Goal: Check status: Check status

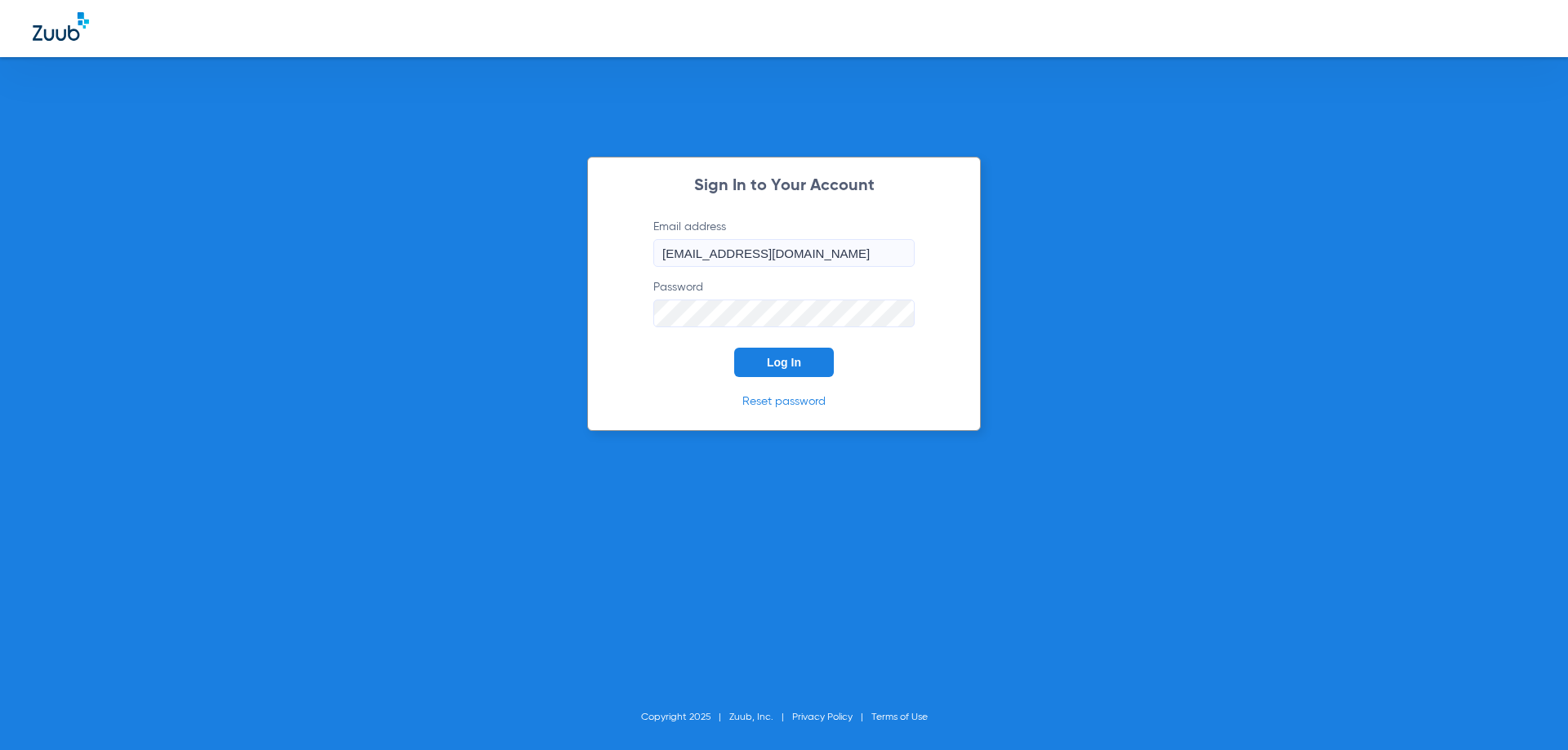
click at [798, 366] on span "Log In" at bounding box center [784, 362] width 34 height 13
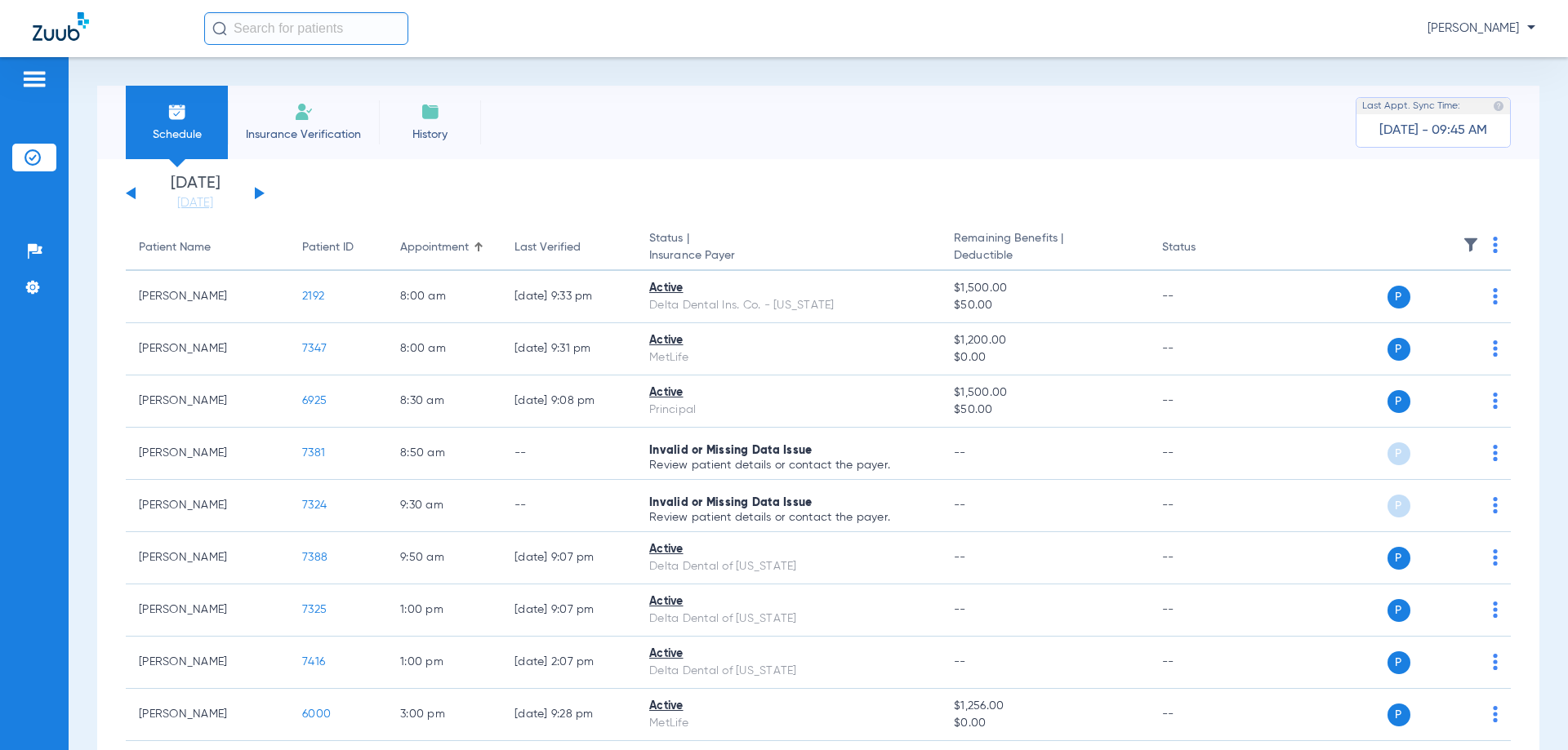
click at [255, 191] on button at bounding box center [259, 193] width 9 height 12
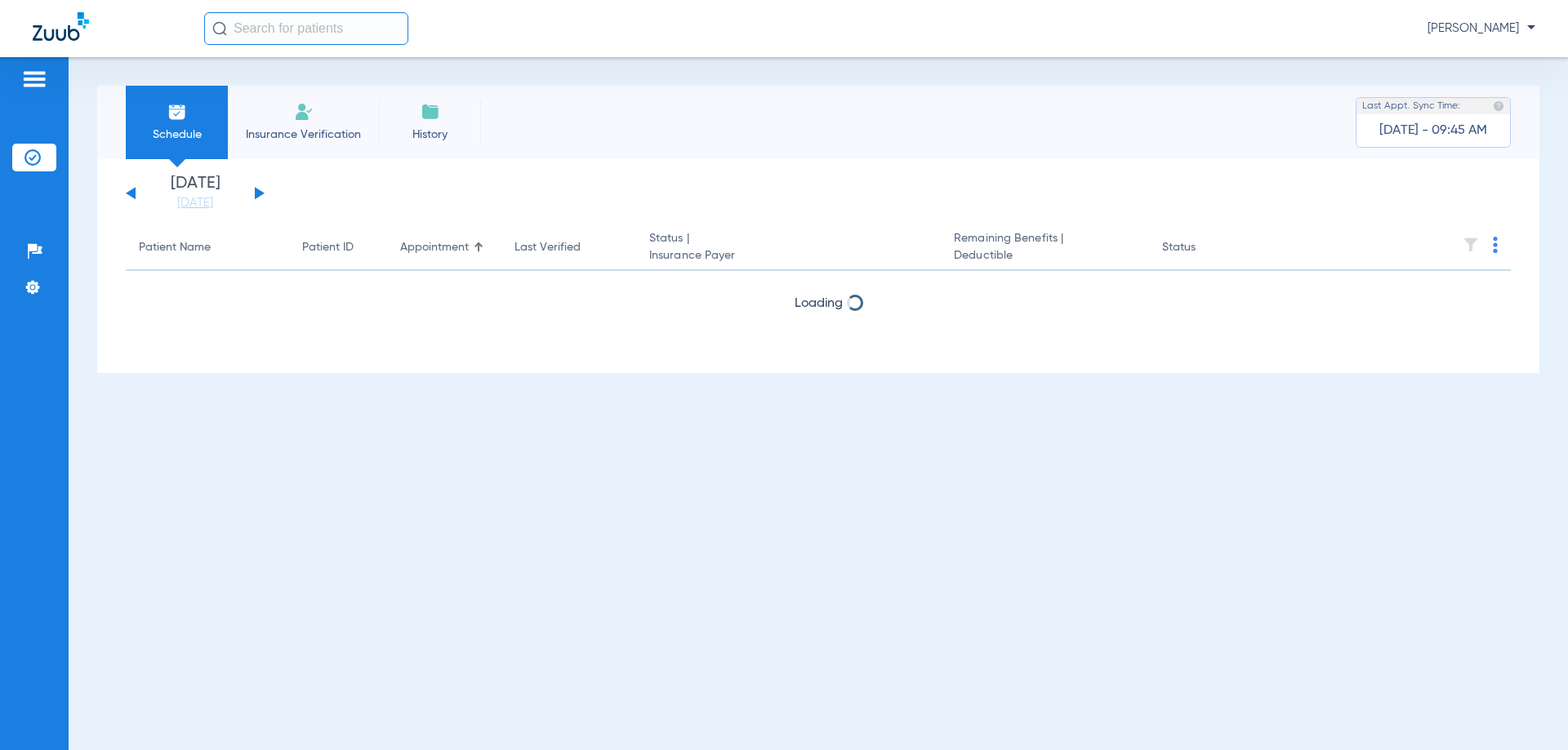
click at [255, 191] on button at bounding box center [259, 193] width 9 height 12
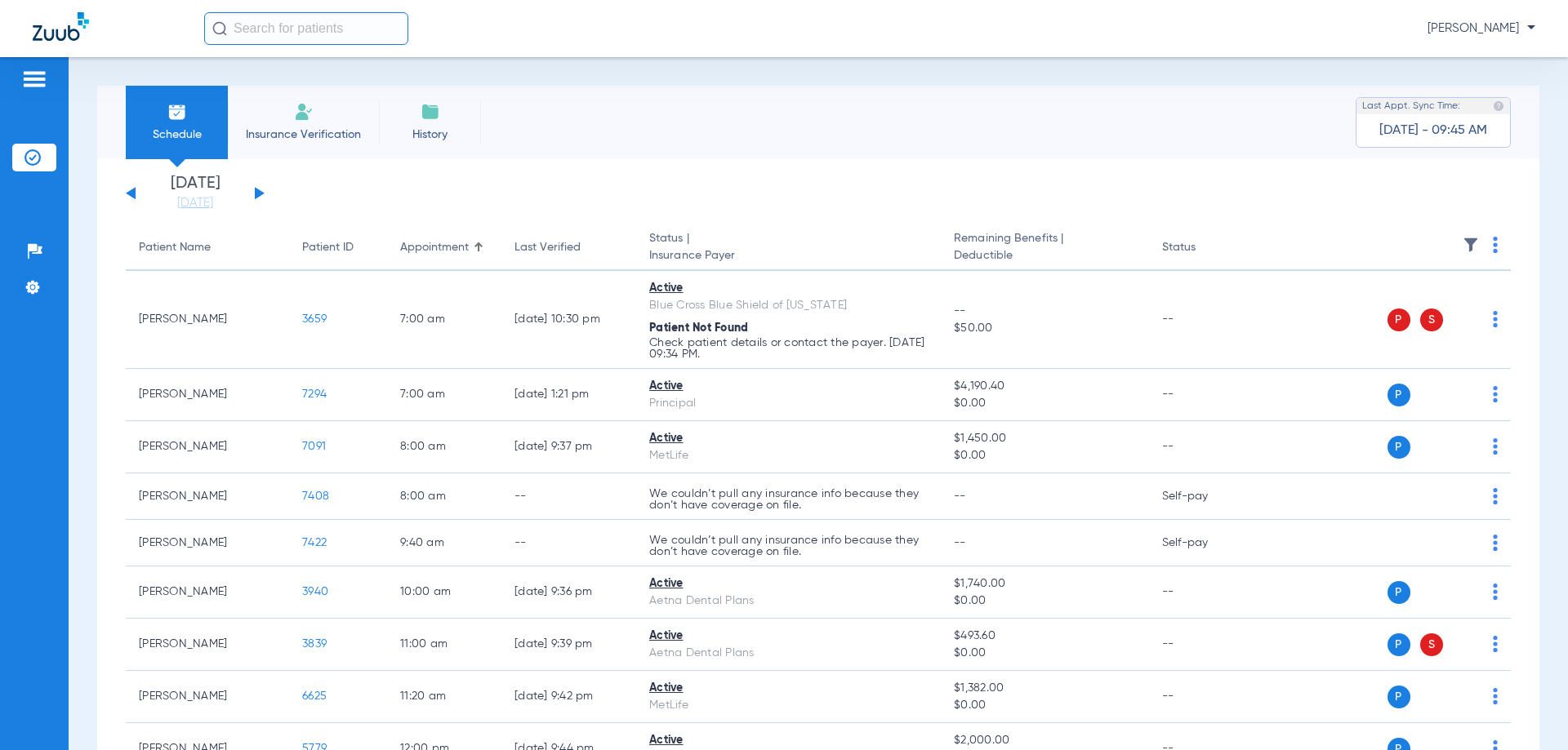
click at [255, 191] on button at bounding box center [259, 193] width 9 height 12
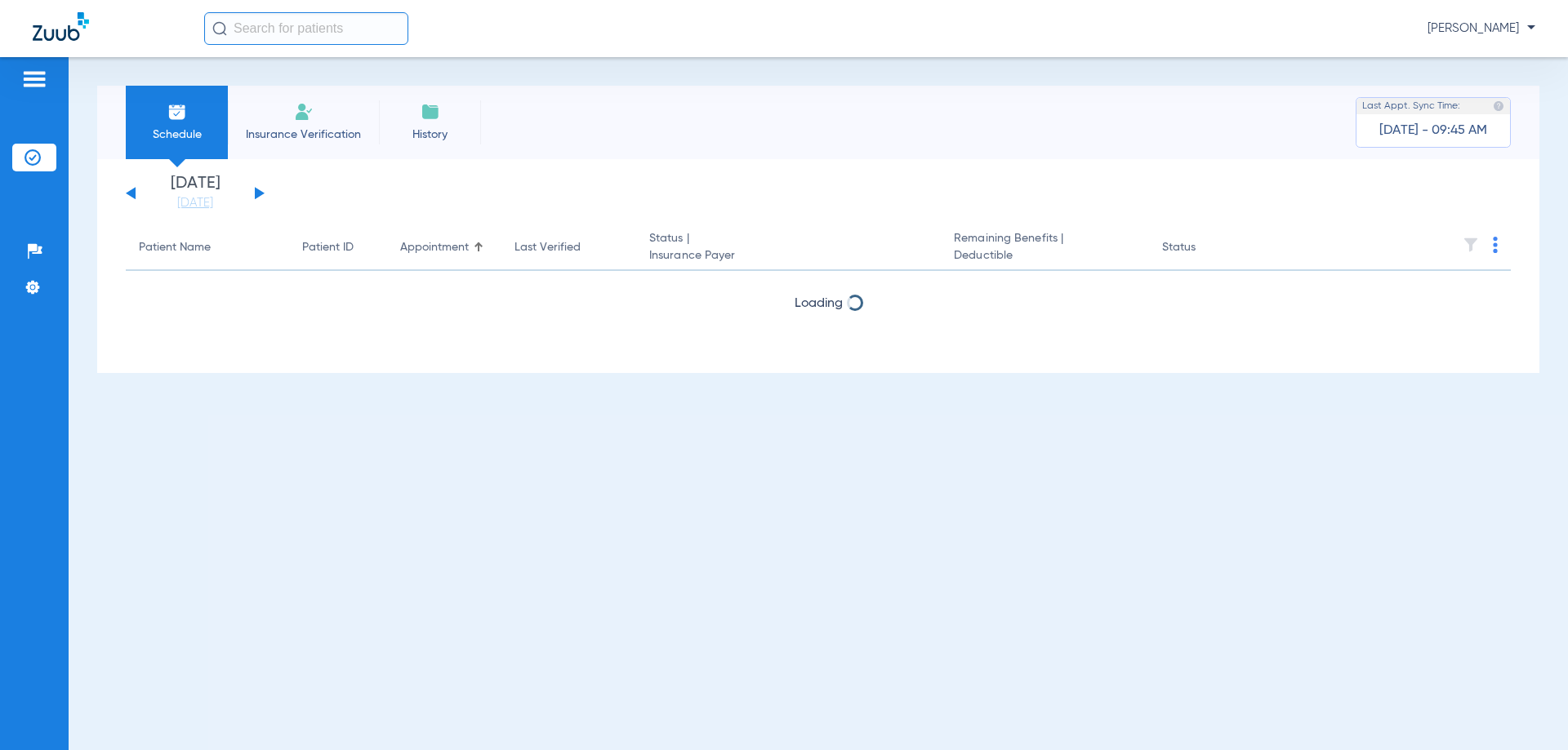
click at [255, 191] on button at bounding box center [259, 193] width 9 height 12
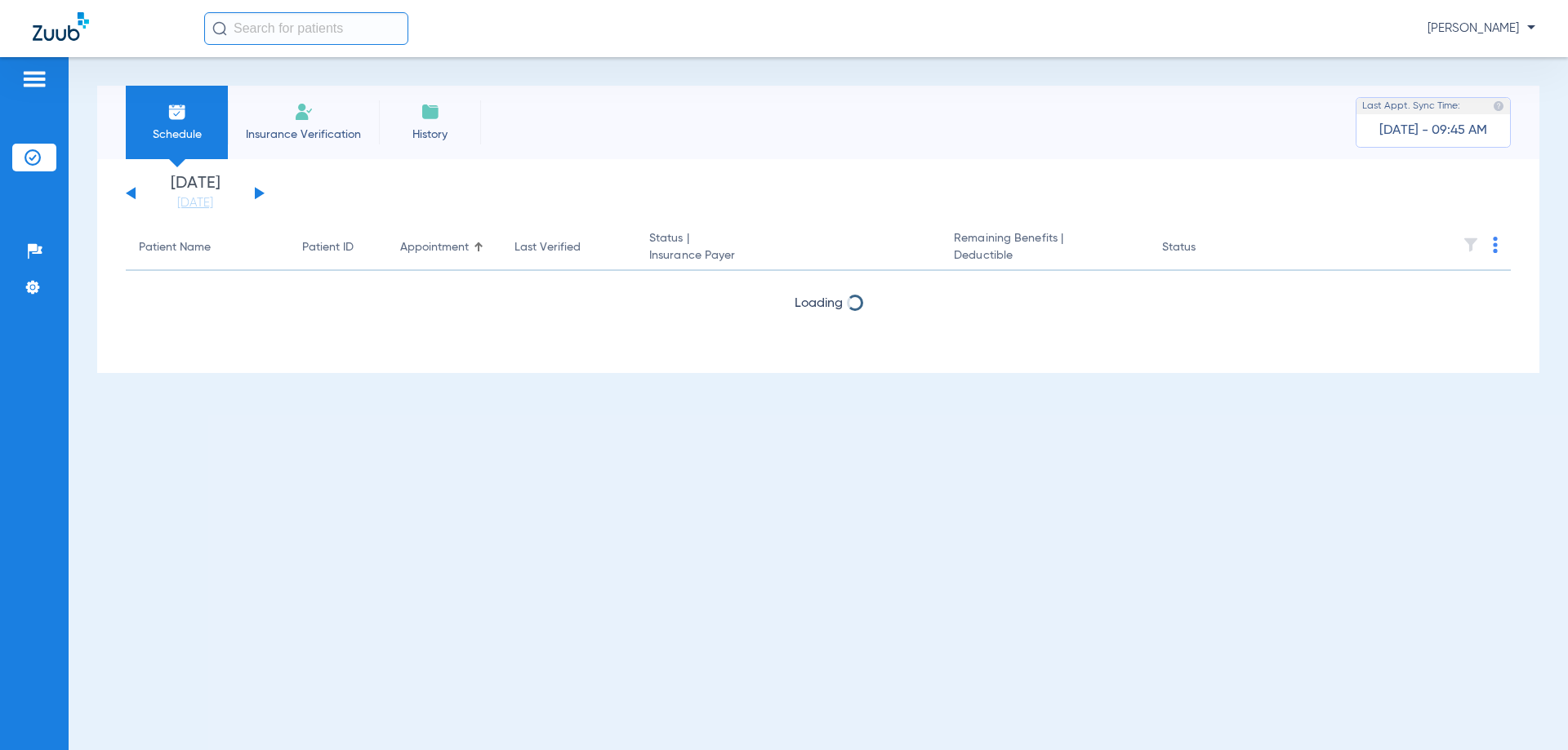
click at [255, 191] on button at bounding box center [259, 193] width 9 height 12
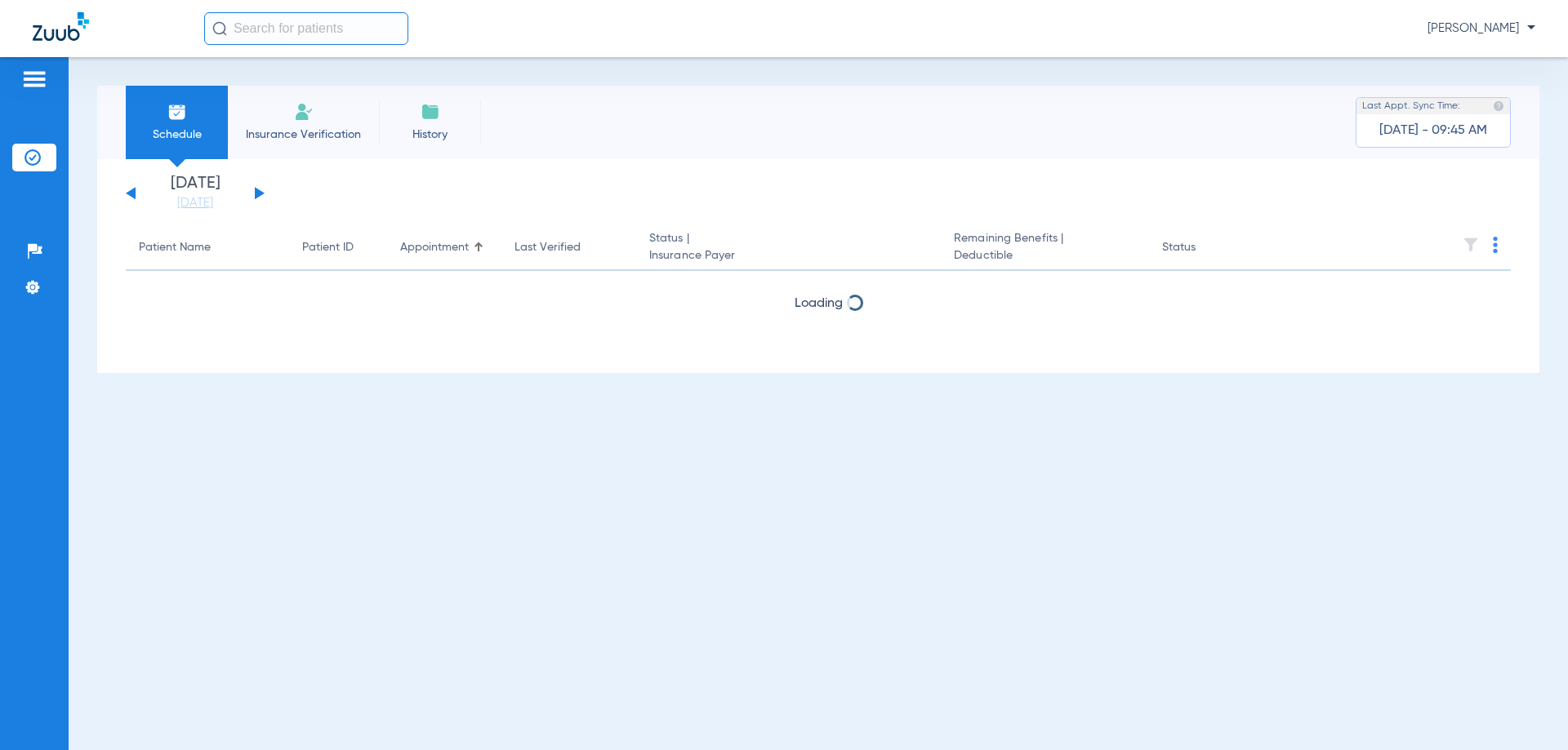
click at [255, 191] on button at bounding box center [259, 193] width 9 height 12
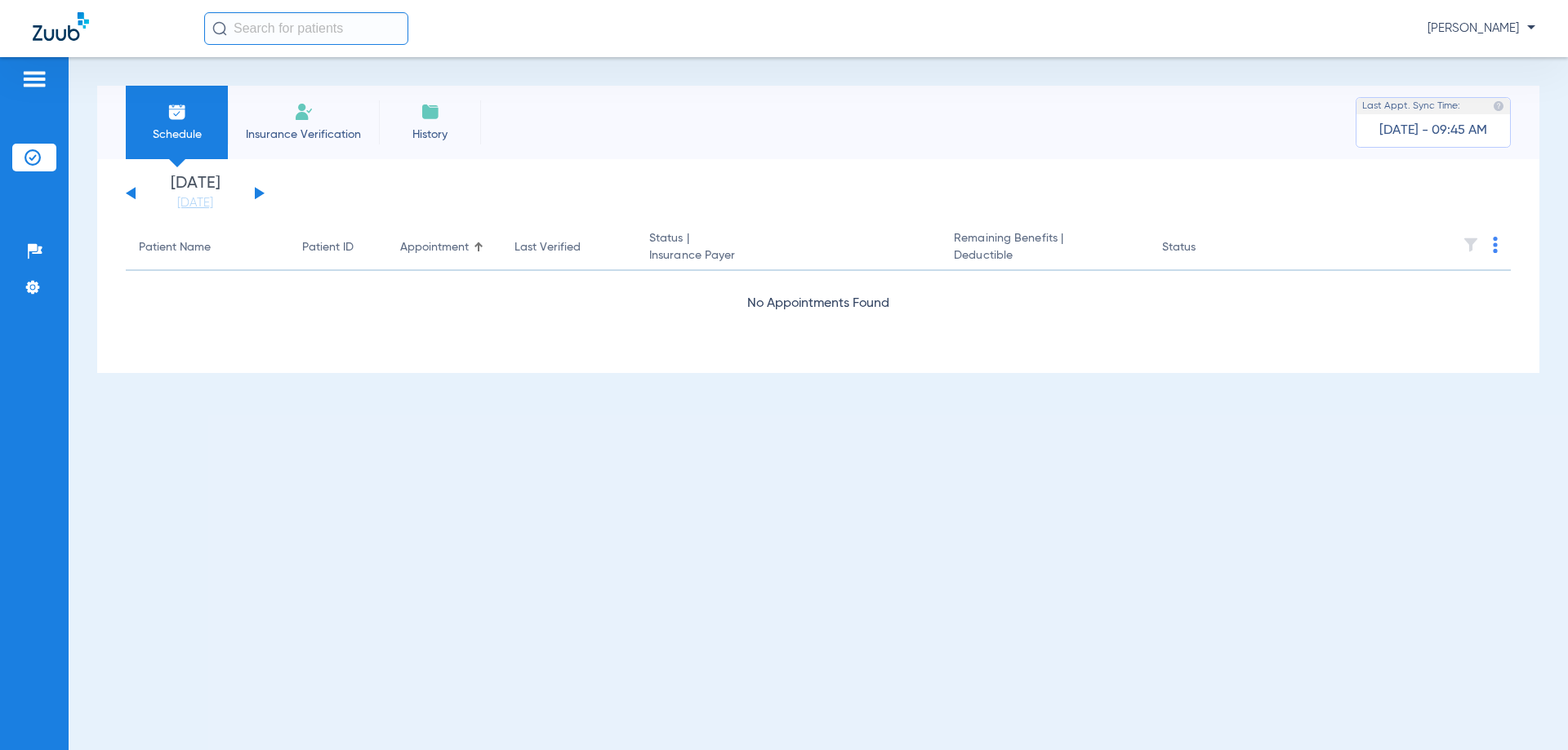
click at [255, 191] on button at bounding box center [259, 193] width 9 height 12
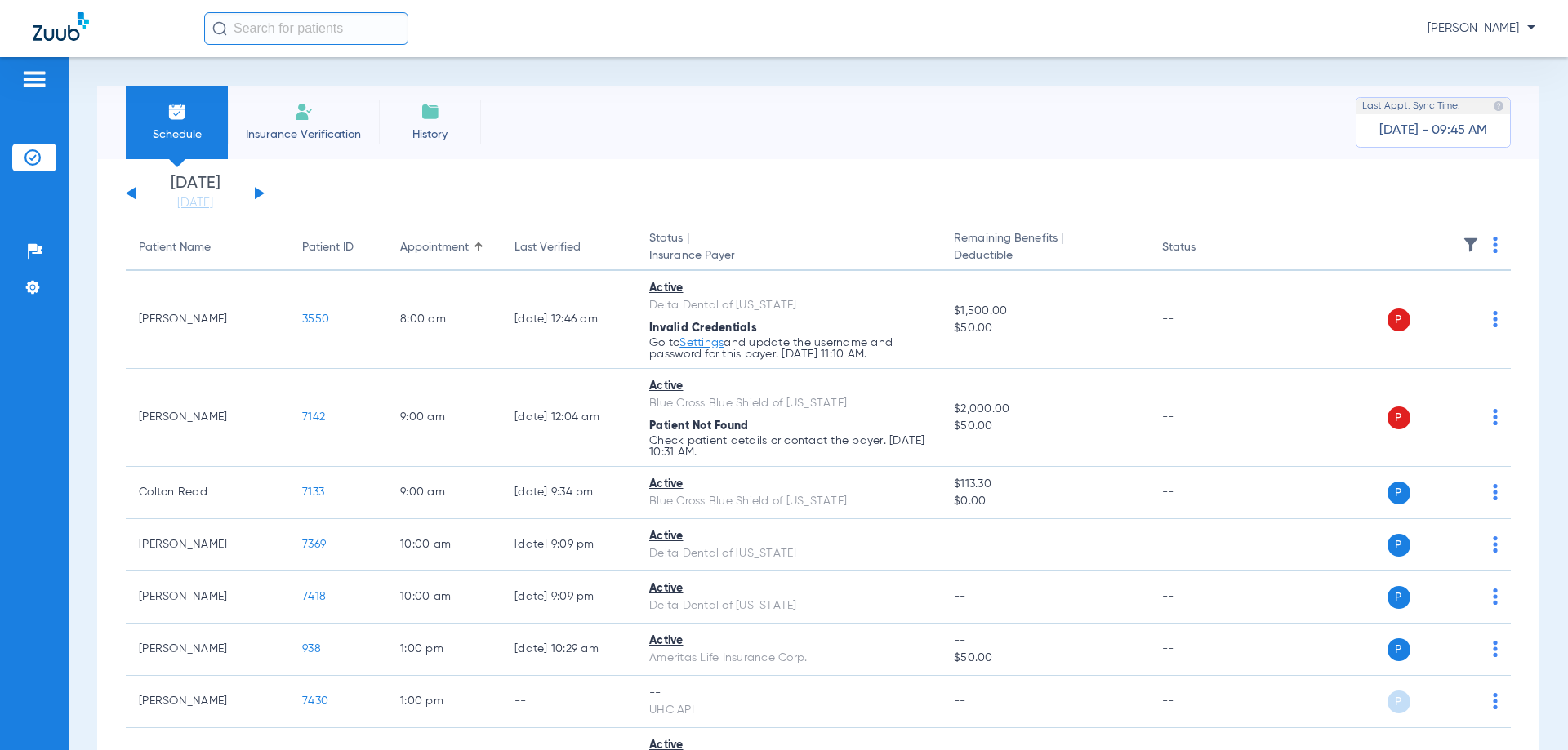
click at [255, 191] on button at bounding box center [259, 193] width 9 height 12
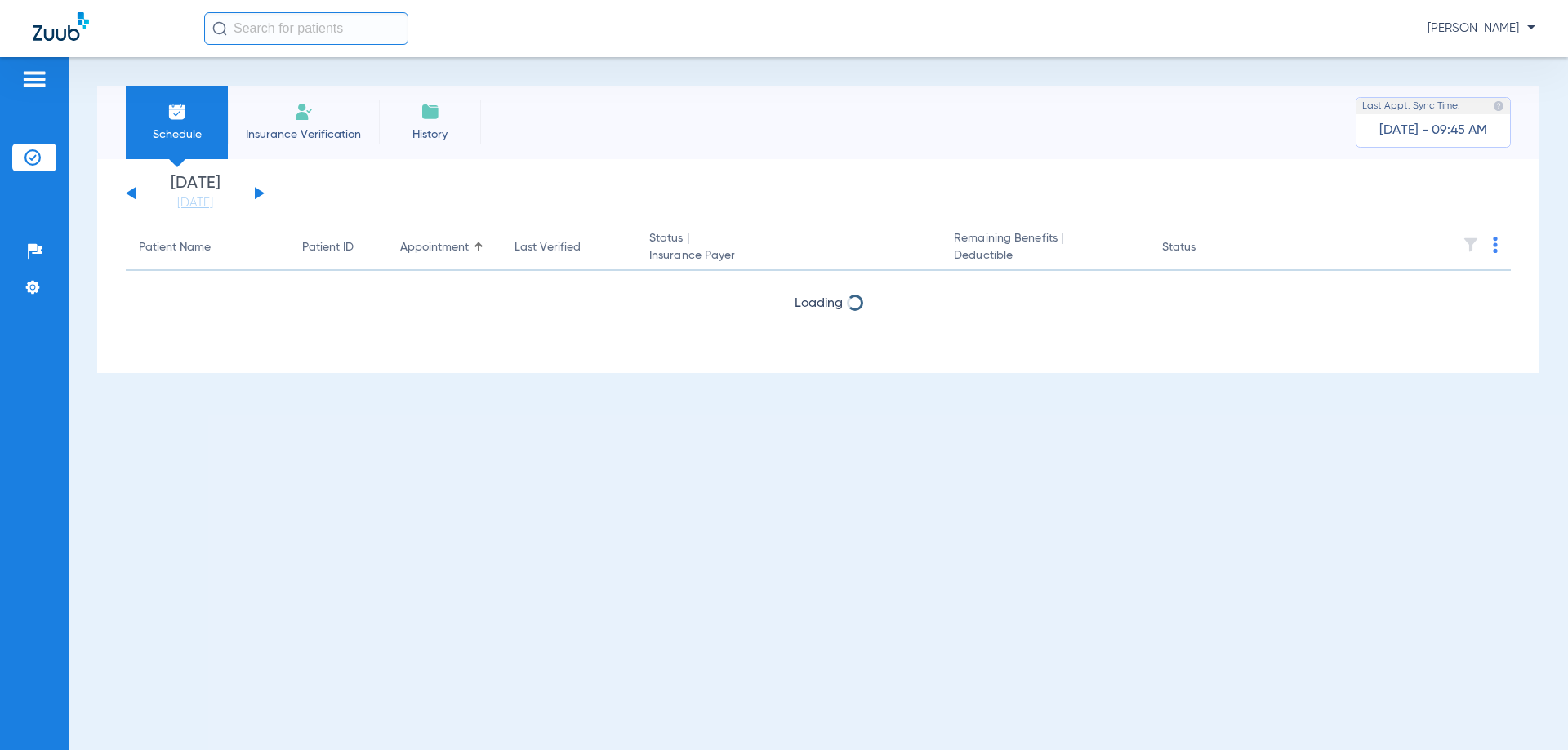
click at [255, 191] on button at bounding box center [259, 193] width 9 height 12
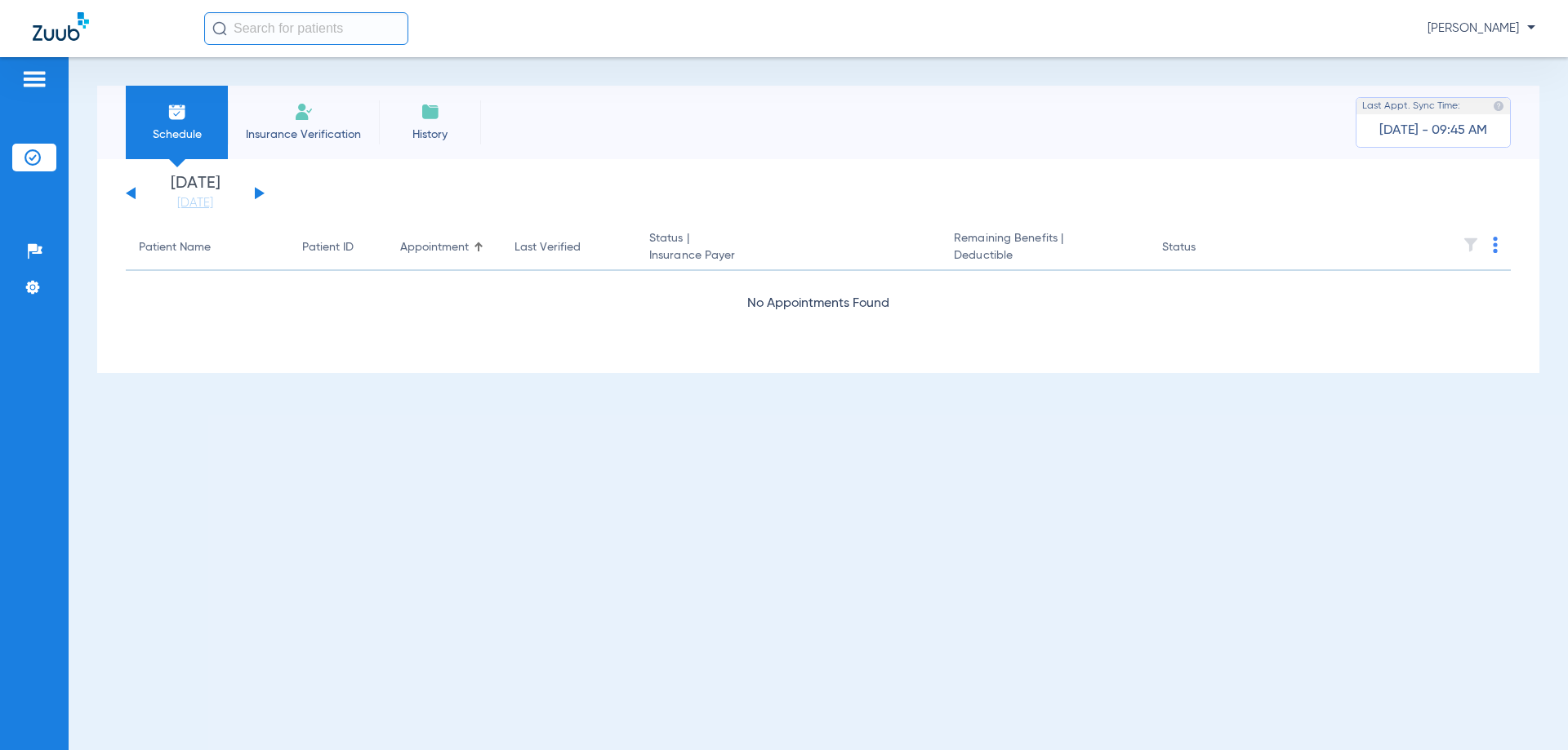
click at [255, 191] on button at bounding box center [259, 193] width 9 height 12
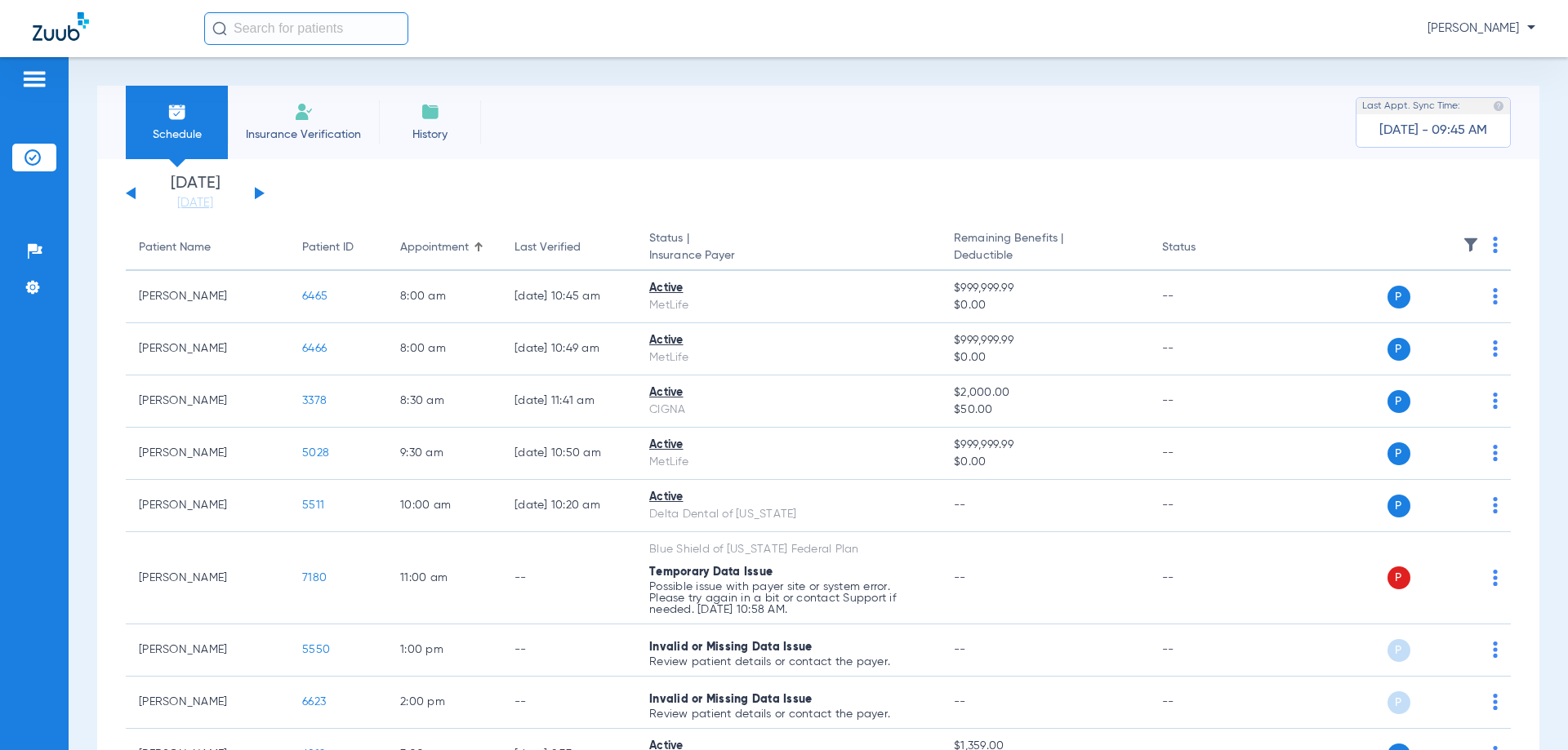
click at [255, 191] on button at bounding box center [259, 193] width 9 height 12
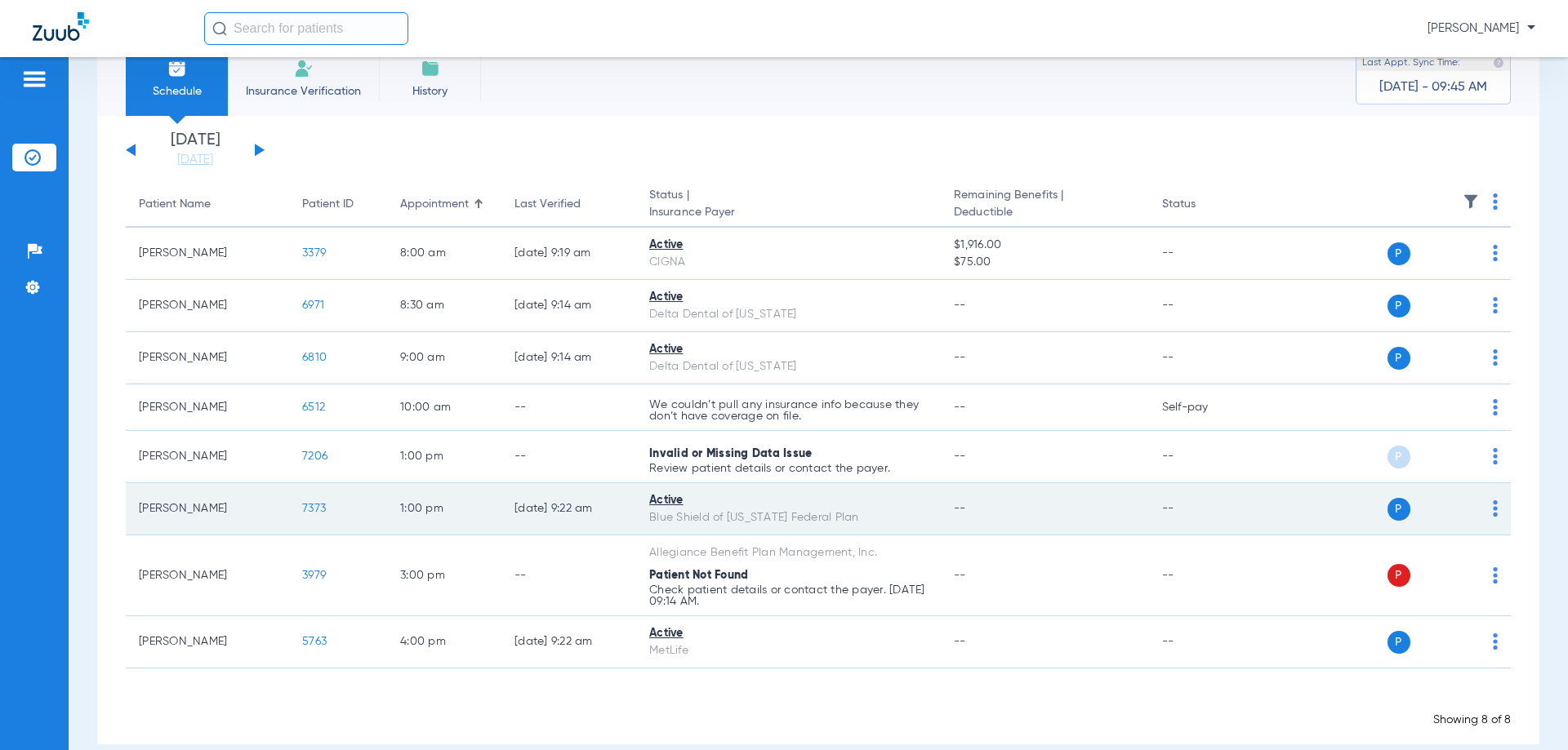
scroll to position [66, 0]
